Goal: Go to known website: Access a specific website the user already knows

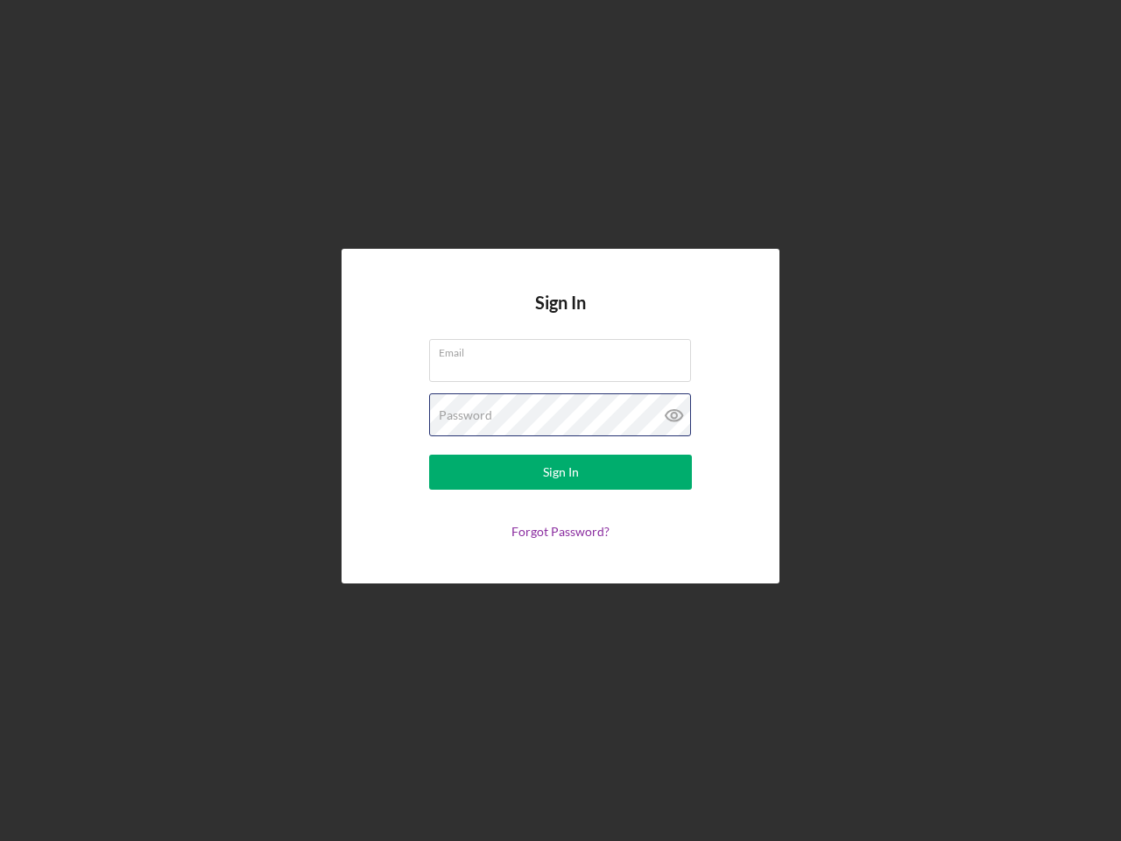
click at [560, 420] on div "Password" at bounding box center [560, 415] width 263 height 44
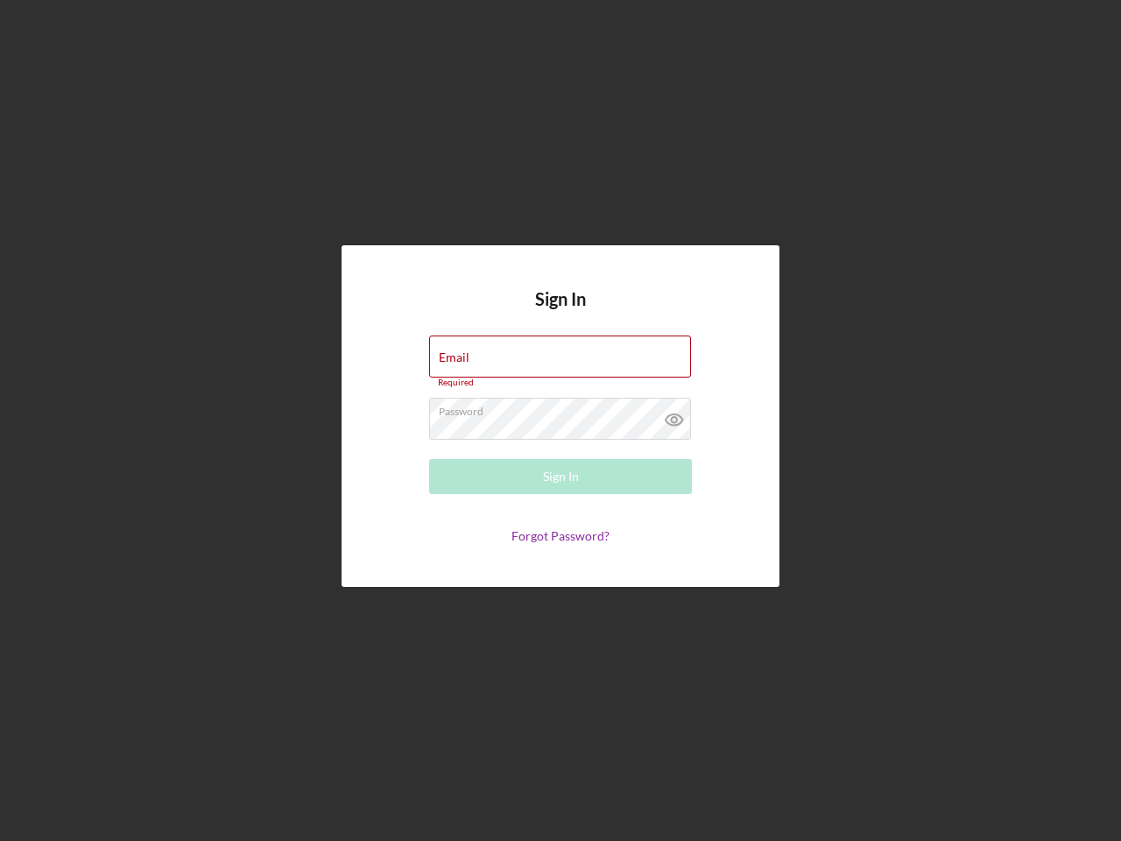
click at [674, 415] on icon at bounding box center [674, 420] width 44 height 44
